Goal: Task Accomplishment & Management: Complete application form

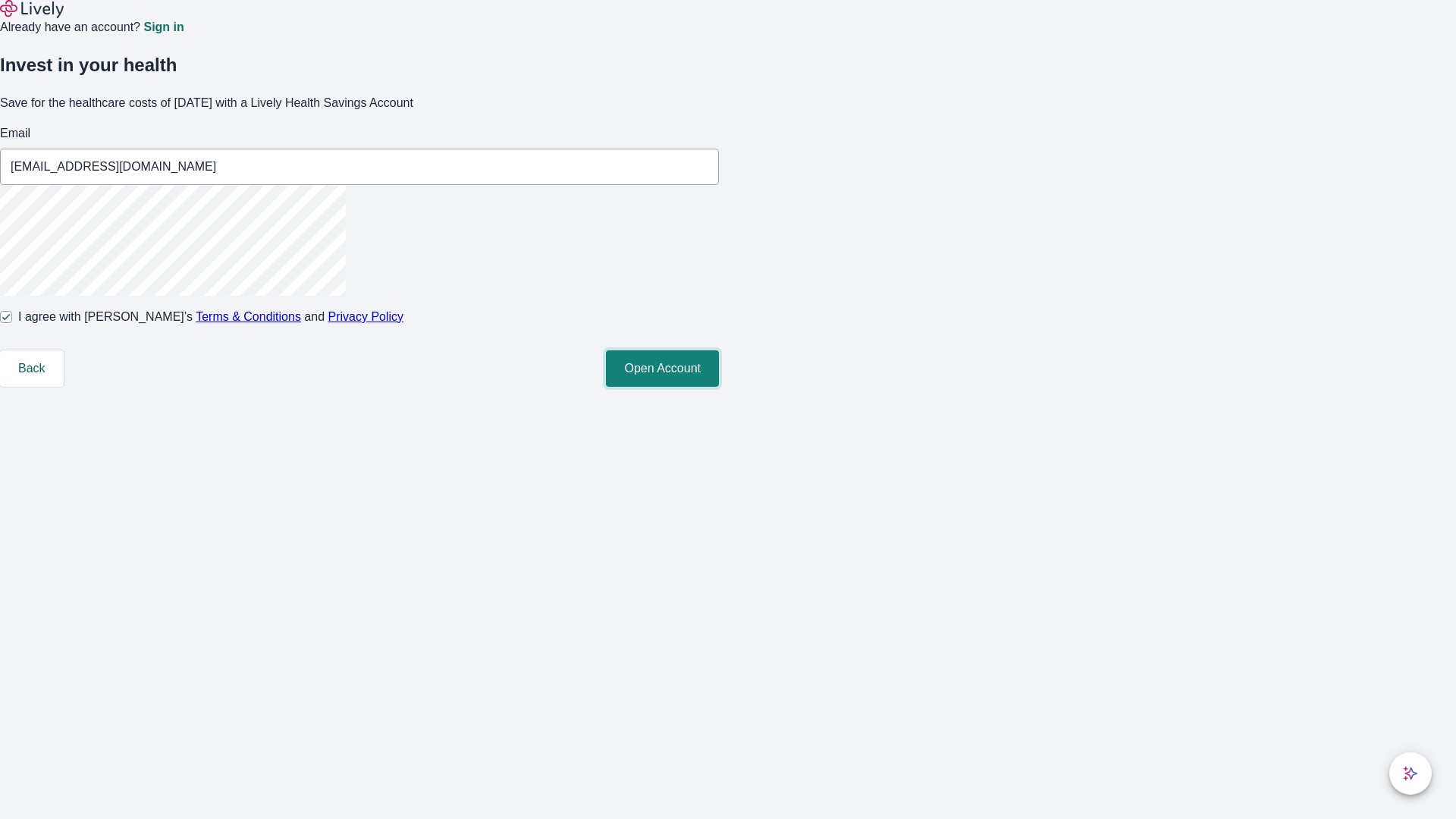
click at [719, 387] on button "Open Account" at bounding box center [662, 369] width 113 height 36
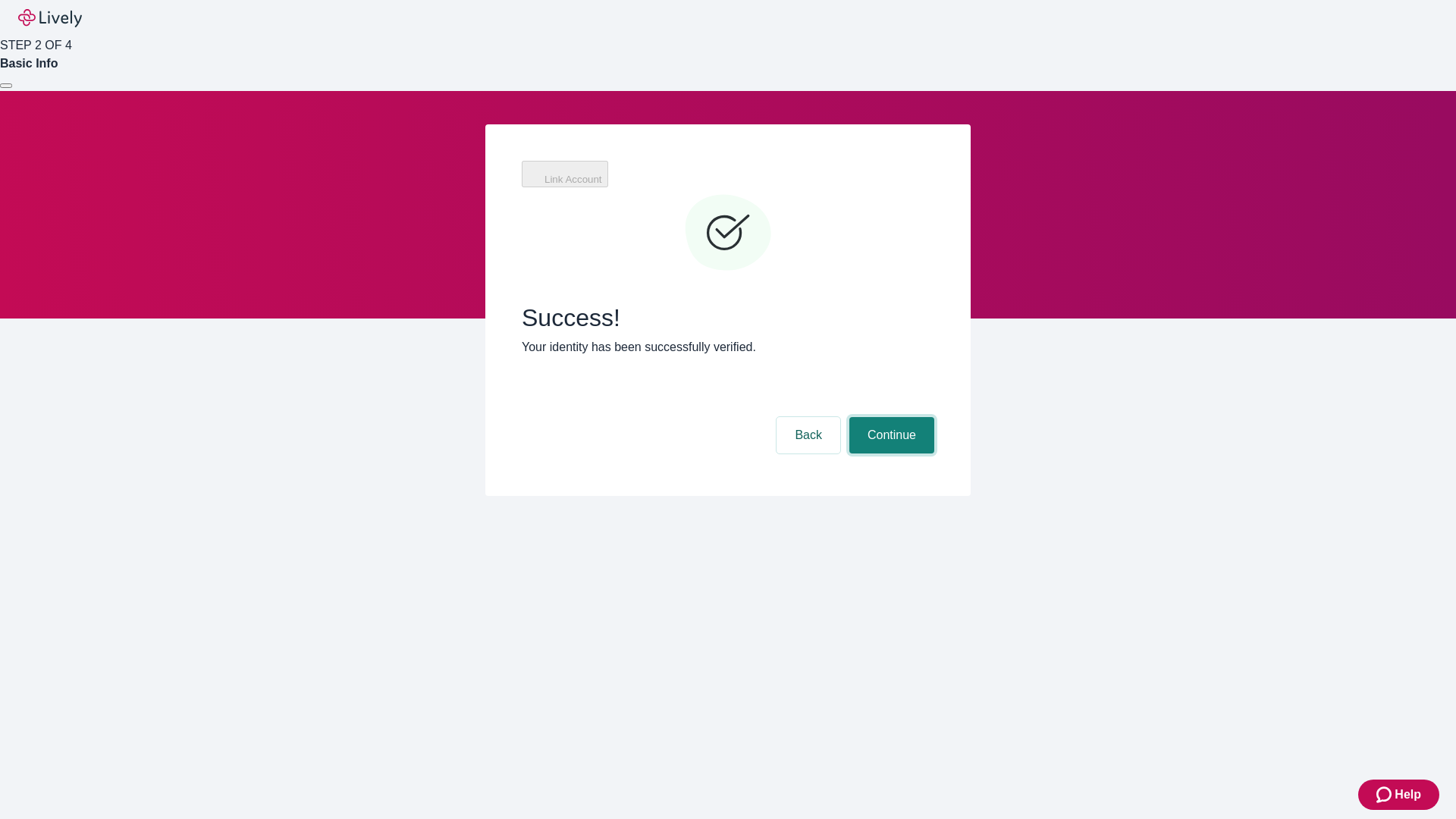
click at [890, 417] on button "Continue" at bounding box center [892, 435] width 85 height 36
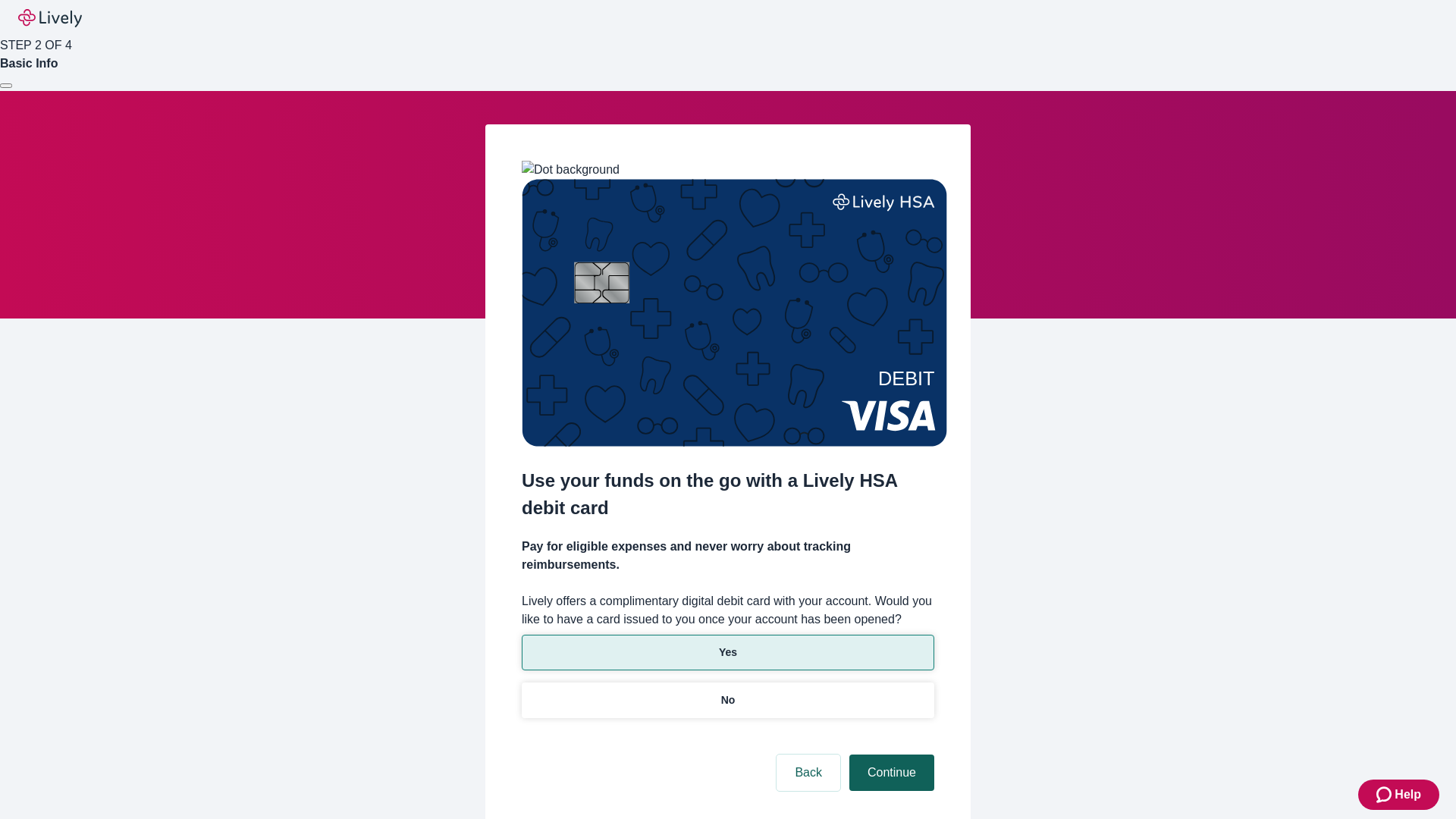
click at [727, 645] on p "Yes" at bounding box center [728, 652] width 18 height 16
click at [890, 755] on button "Continue" at bounding box center [892, 773] width 85 height 36
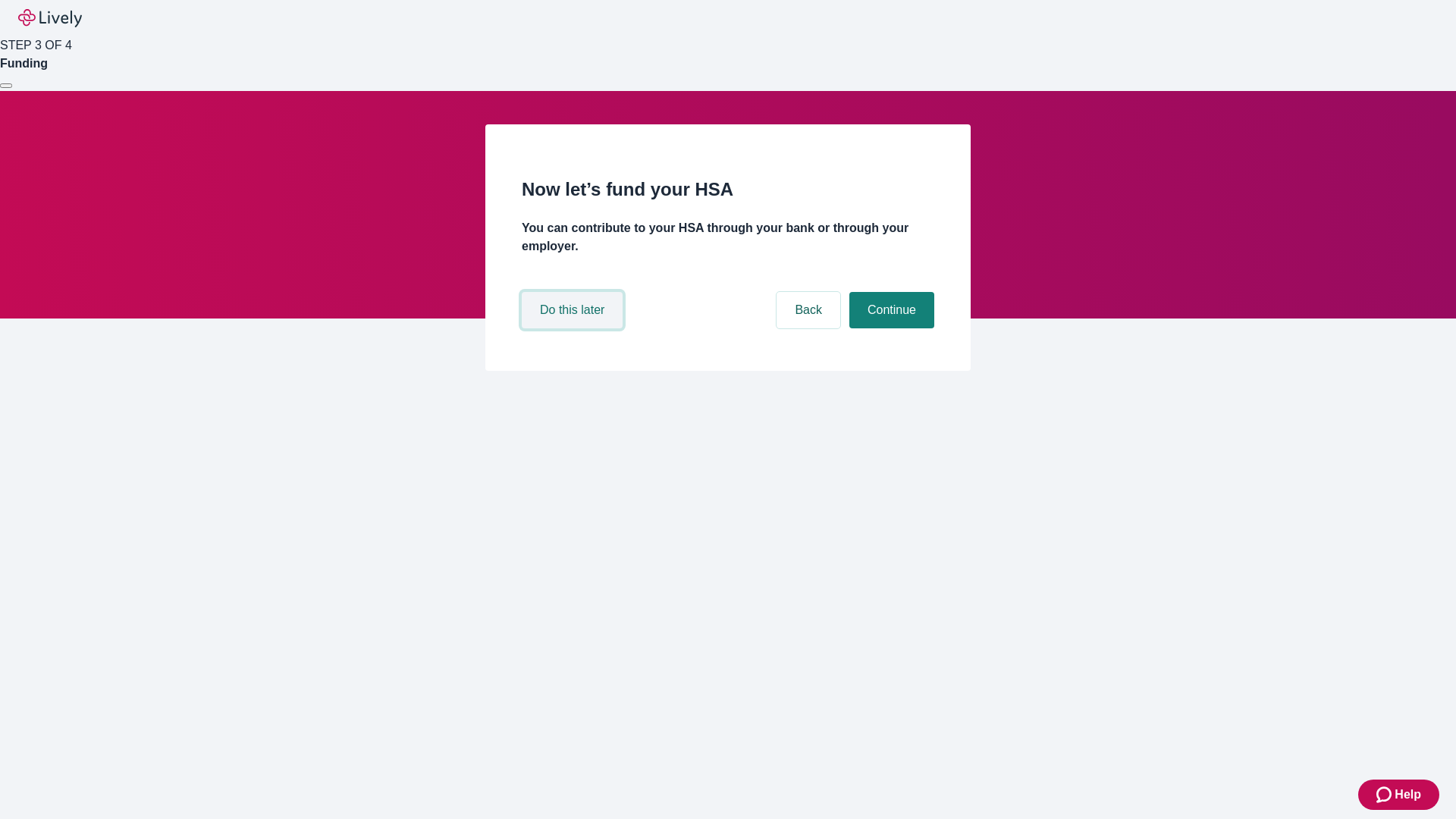
click at [574, 328] on button "Do this later" at bounding box center [572, 309] width 100 height 36
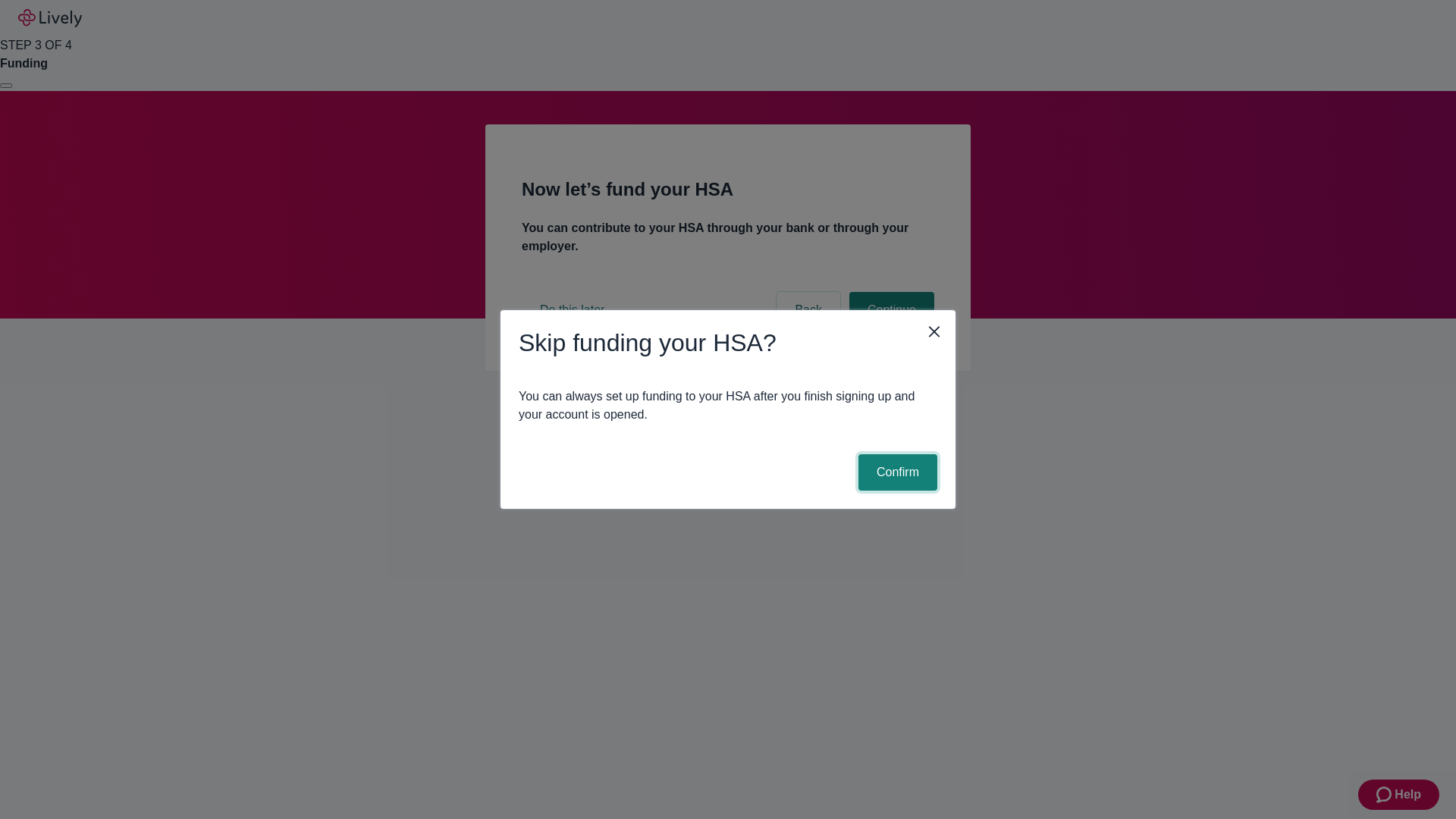
click at [895, 473] on button "Confirm" at bounding box center [897, 472] width 79 height 36
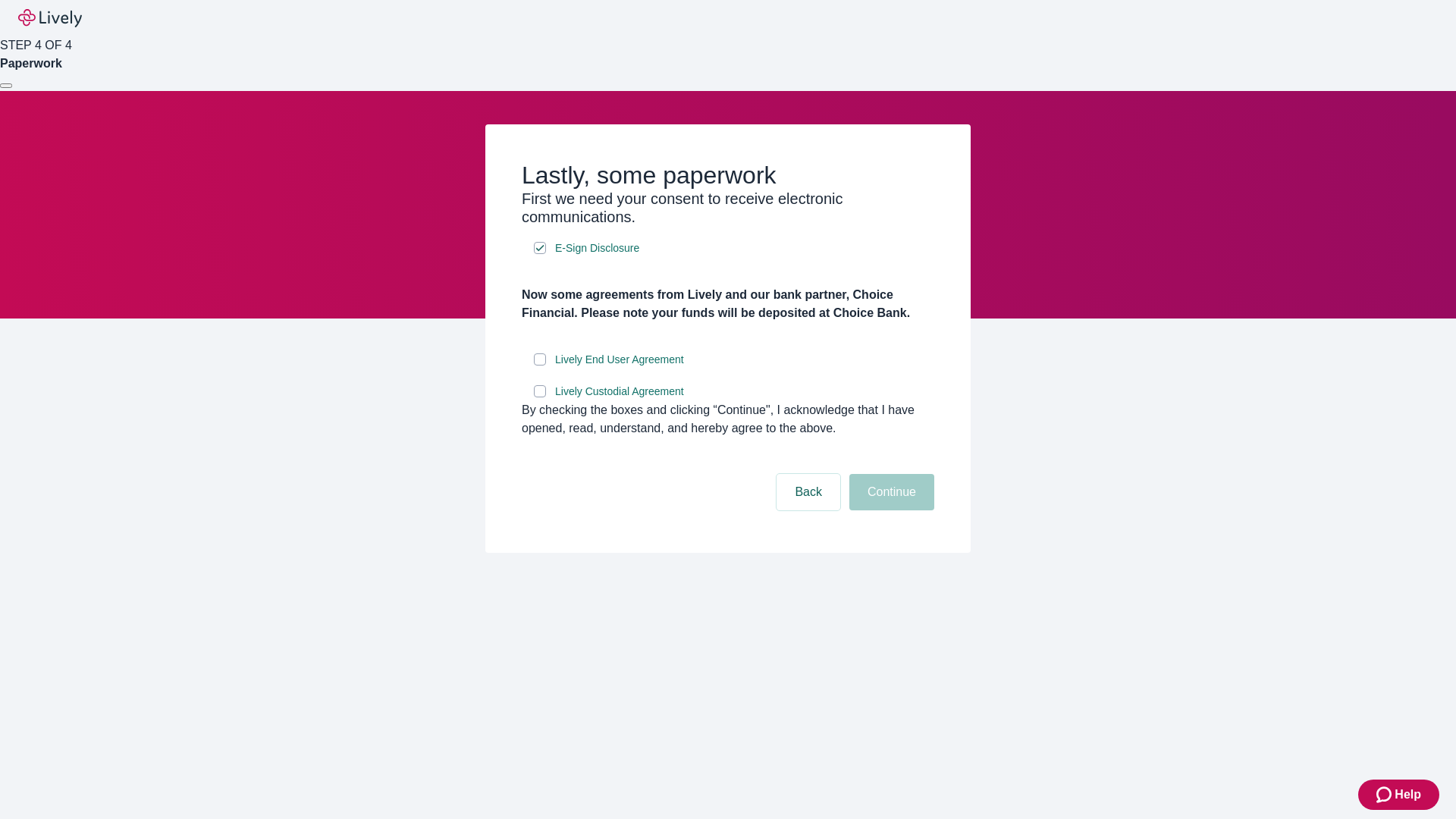
click at [540, 366] on input "Lively End User Agreement" at bounding box center [540, 360] width 12 height 12
checkbox input "true"
click at [540, 397] on input "Lively Custodial Agreement" at bounding box center [540, 391] width 12 height 12
checkbox input "true"
click at [890, 511] on button "Continue" at bounding box center [892, 492] width 85 height 36
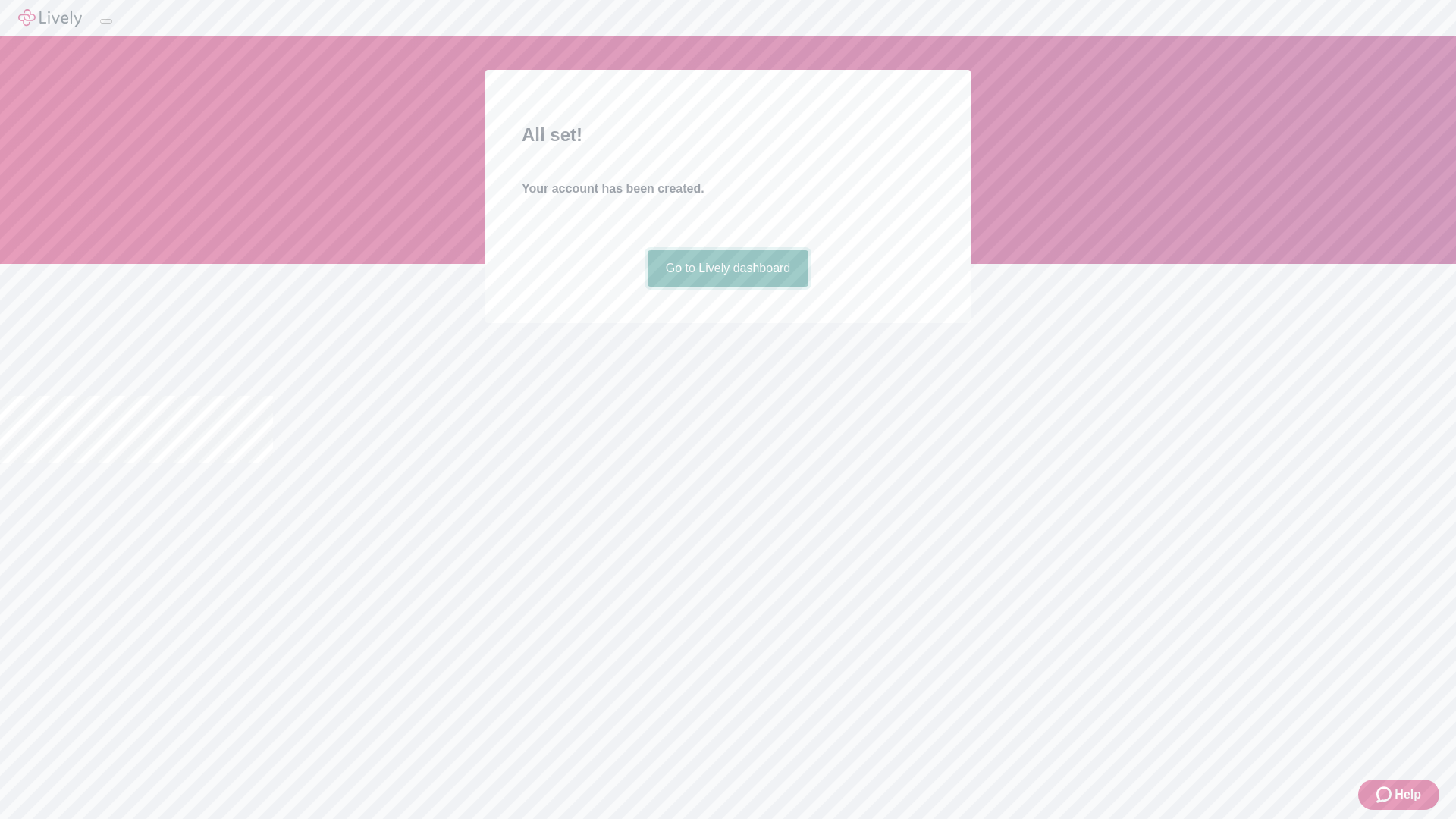
click at [727, 287] on link "Go to Lively dashboard" at bounding box center [728, 268] width 162 height 36
